Goal: Task Accomplishment & Management: Use online tool/utility

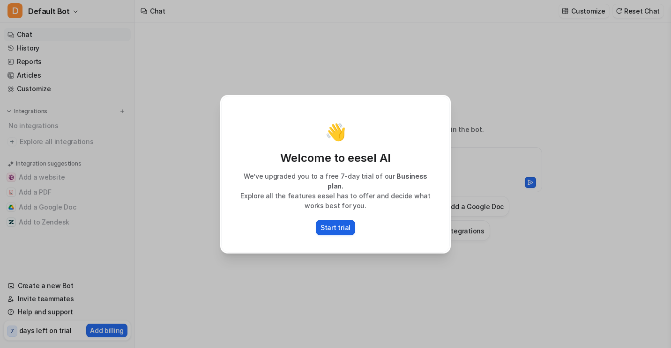
click at [341, 223] on p "Start trial" at bounding box center [335, 228] width 30 height 10
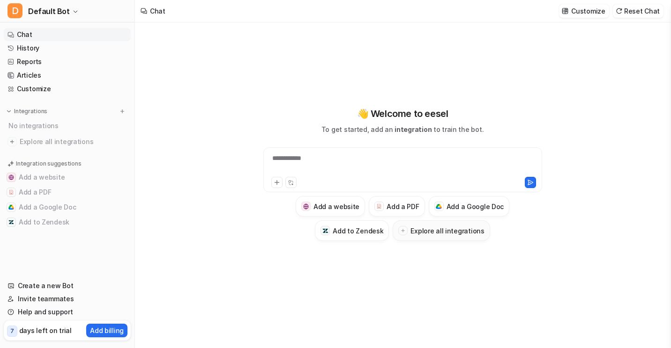
click at [441, 236] on button "Explore all integrations" at bounding box center [440, 231] width 97 height 21
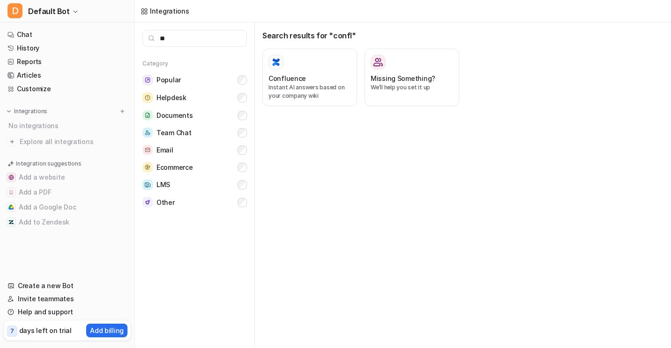
type input "*"
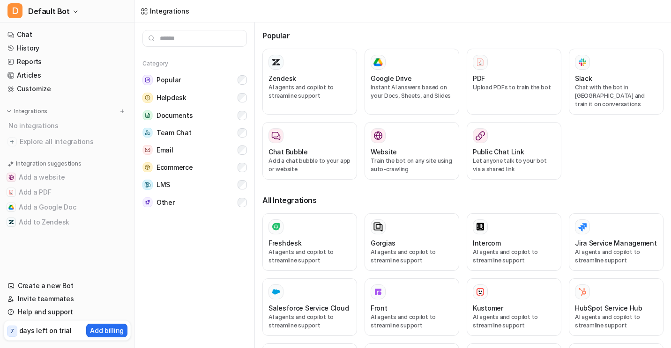
click at [59, 332] on p "days left on trial" at bounding box center [45, 331] width 52 height 10
click at [12, 334] on p "7" at bounding box center [12, 331] width 4 height 8
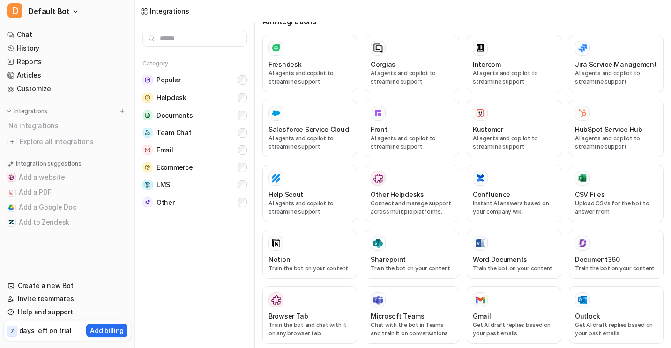
scroll to position [178, 0]
click at [491, 190] on h3 "Confluence" at bounding box center [491, 195] width 37 height 10
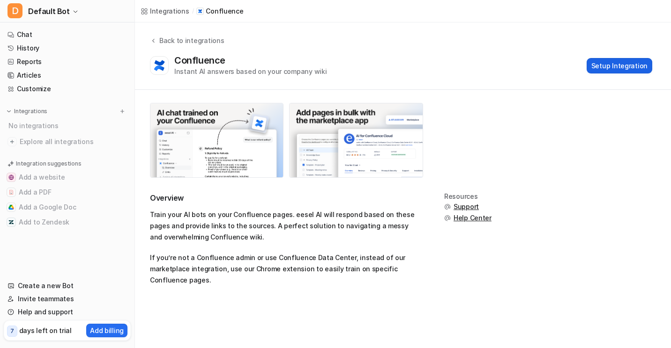
click at [618, 67] on button "Setup Integration" at bounding box center [619, 65] width 66 height 15
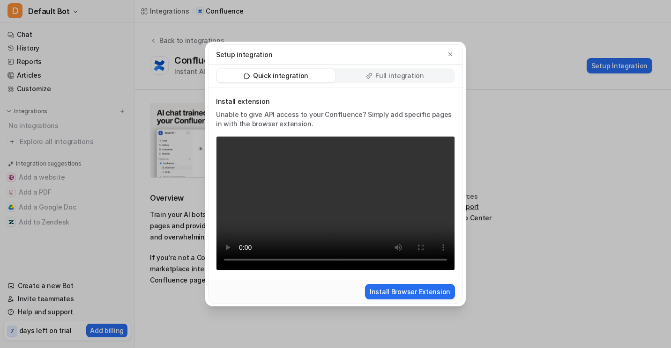
click at [395, 81] on div "Full integration" at bounding box center [395, 75] width 118 height 13
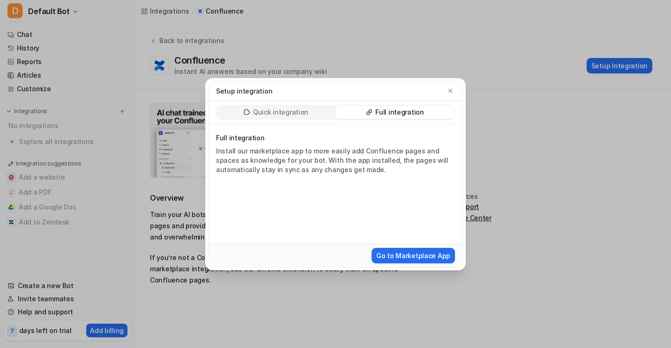
click at [301, 109] on p "Quick integration" at bounding box center [280, 112] width 55 height 9
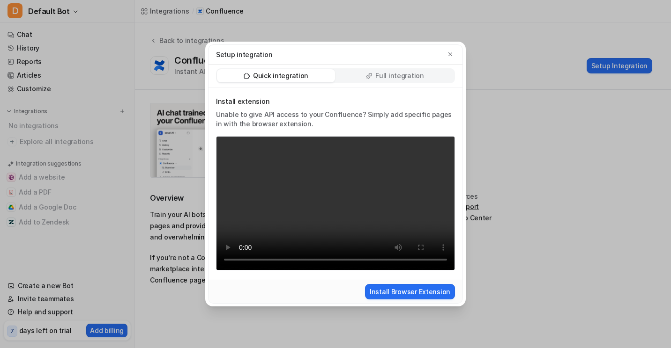
click at [385, 73] on p "Full integration" at bounding box center [399, 75] width 49 height 9
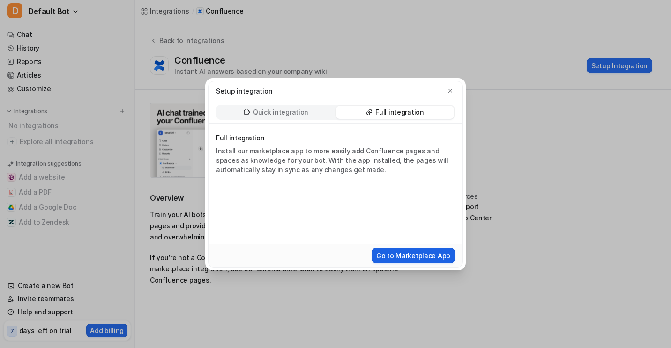
click at [400, 254] on button "Go to Marketplace App" at bounding box center [412, 255] width 83 height 15
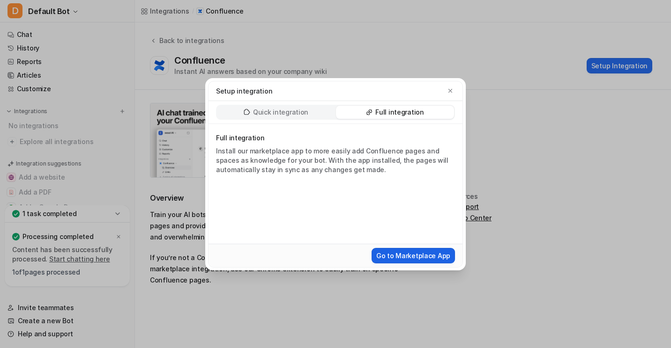
click at [426, 251] on button "Go to Marketplace App" at bounding box center [412, 255] width 83 height 15
click at [451, 91] on icon "button" at bounding box center [450, 91] width 4 height 4
